Goal: Task Accomplishment & Management: Manage account settings

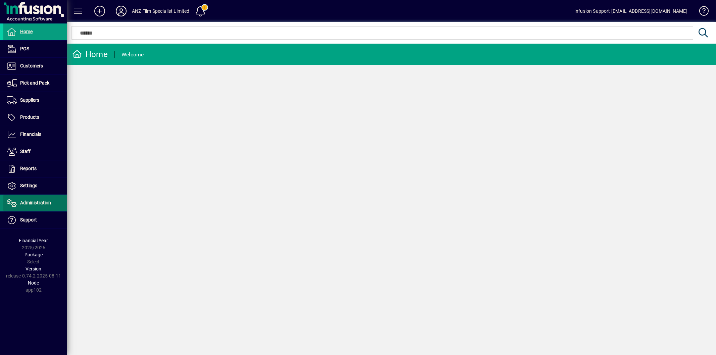
click at [38, 206] on span "Administration" at bounding box center [35, 202] width 31 height 5
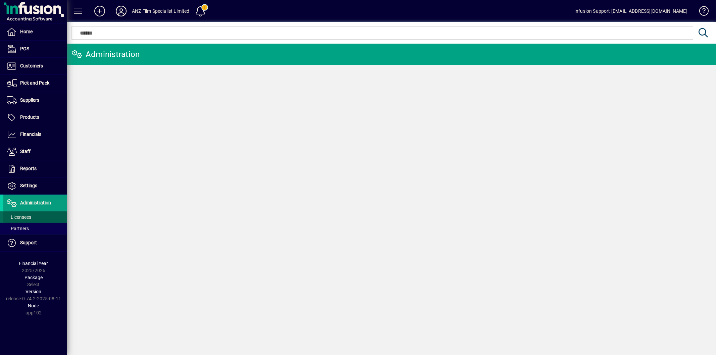
click at [31, 216] on span "Licensees" at bounding box center [17, 217] width 28 height 7
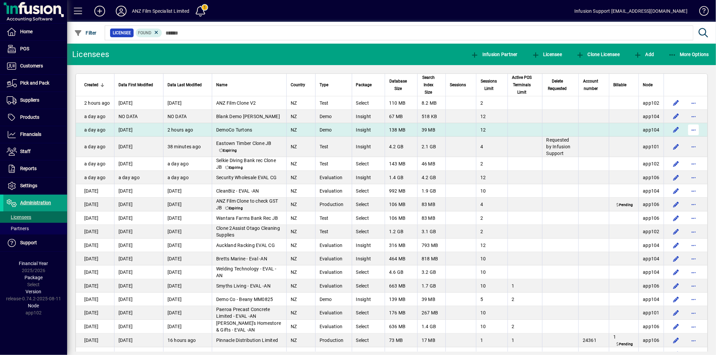
click at [686, 137] on span "button" at bounding box center [694, 130] width 16 height 16
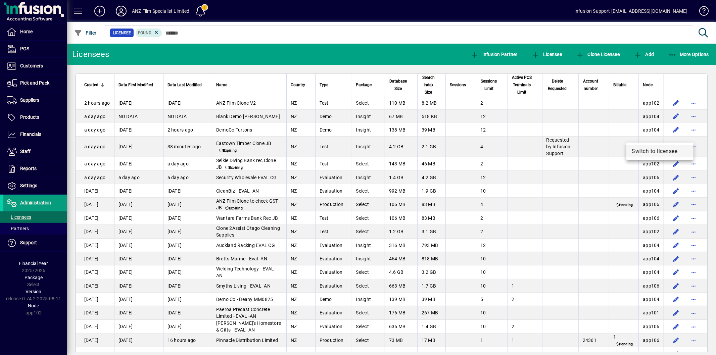
click at [644, 154] on span "Switch to licensee" at bounding box center [660, 151] width 56 height 8
